Goal: Task Accomplishment & Management: Manage account settings

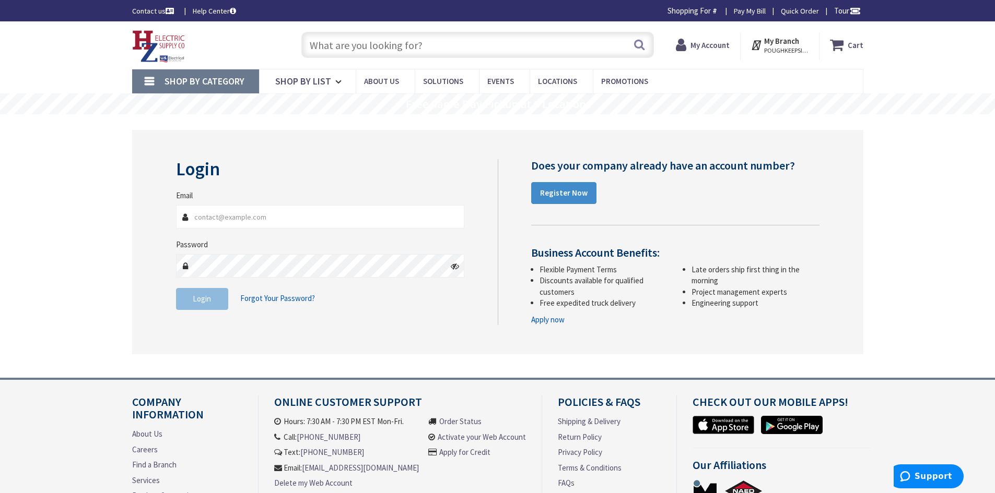
type input "[EMAIL_ADDRESS][DOMAIN_NAME]"
click at [216, 297] on button "Login" at bounding box center [202, 299] width 52 height 22
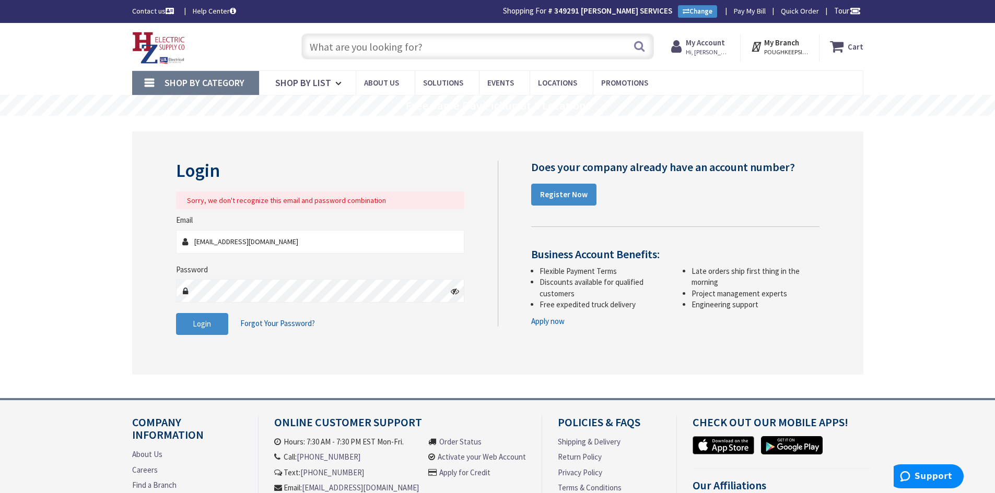
click at [476, 294] on div "Login Sorry, we don't recognize this email and password combination Email [EMAI…" at bounding box center [332, 253] width 329 height 185
click at [452, 291] on icon at bounding box center [455, 291] width 8 height 8
click at [191, 332] on button "Login" at bounding box center [202, 324] width 52 height 22
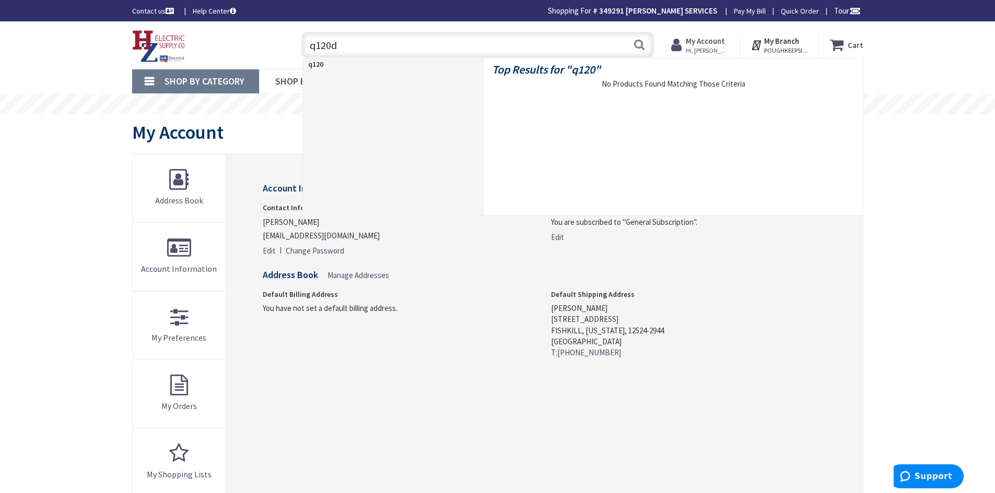
type input "q120df"
